Goal: Information Seeking & Learning: Learn about a topic

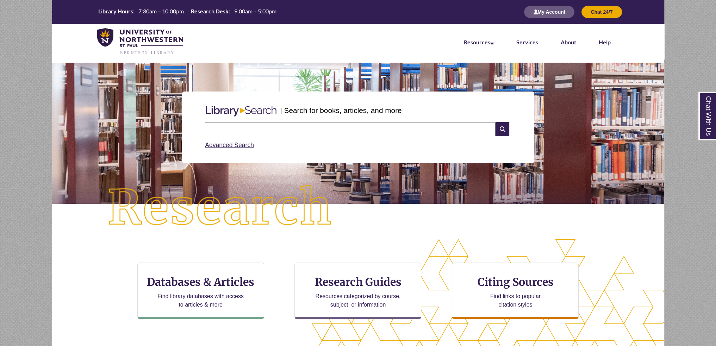
click at [298, 253] on div "CTA Buttons Databases & Articles Find library databases with access to articles…" at bounding box center [358, 300] width 612 height 122
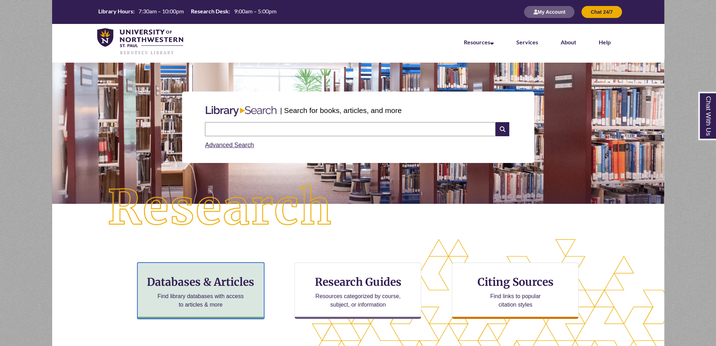
click at [213, 283] on h3 "Databases & Articles" at bounding box center [200, 281] width 115 height 13
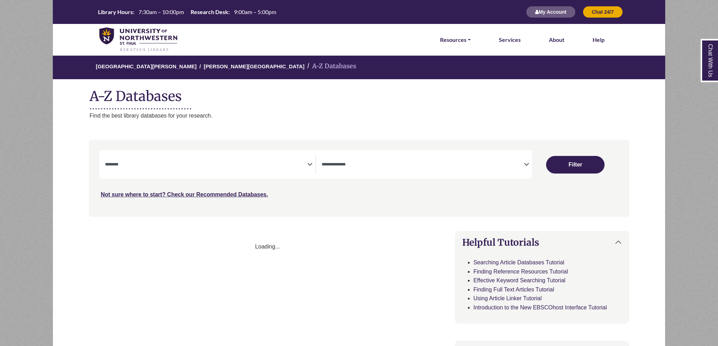
select select "Database Subject Filter"
select select "Database Types Filter"
select select "Database Subject Filter"
select select "Database Types Filter"
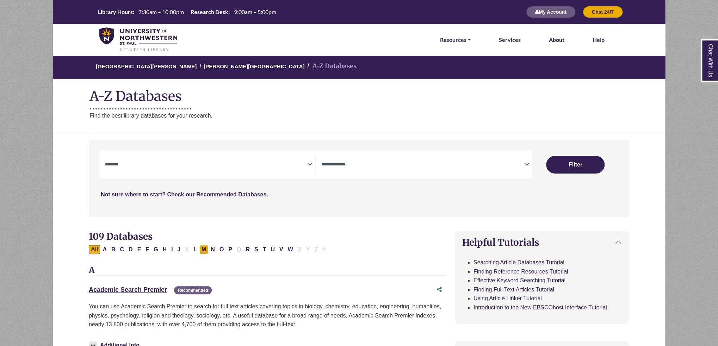
click at [202, 248] on button "M" at bounding box center [203, 249] width 9 height 9
select select "Database Subject Filter"
select select "Database Types Filter"
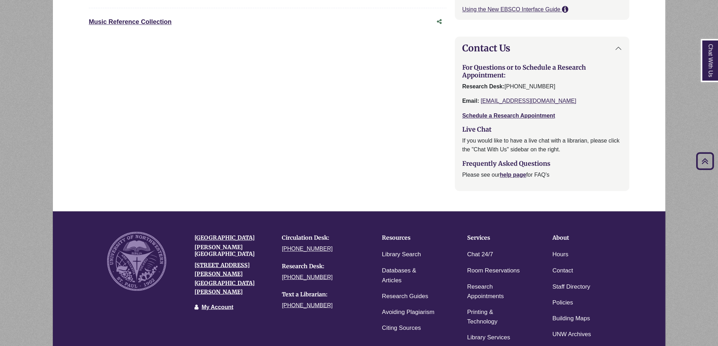
scroll to position [707, 0]
